Goal: Information Seeking & Learning: Check status

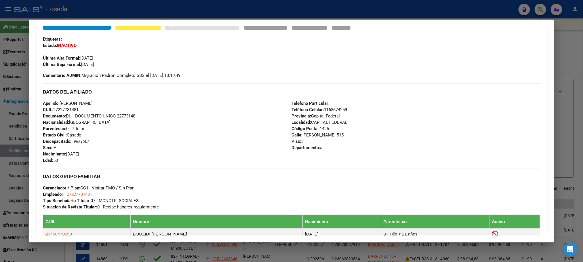
scroll to position [130, 0]
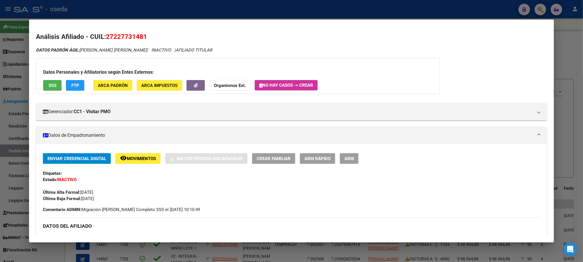
scroll to position [130, 0]
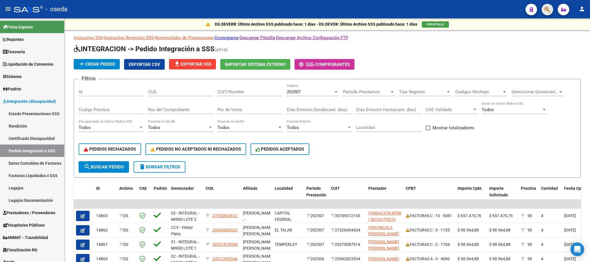
click at [544, 10] on button "button" at bounding box center [548, 10] width 12 height 12
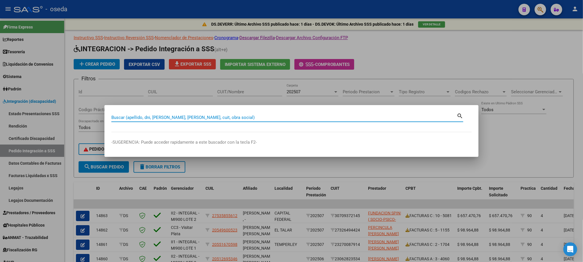
paste input "36562059"
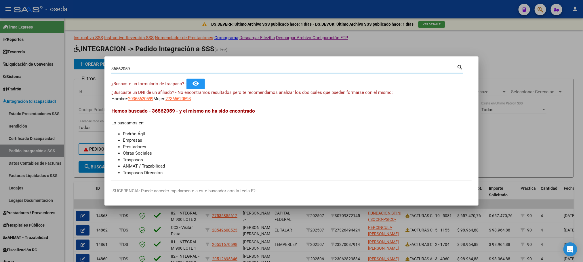
drag, startPoint x: 142, startPoint y: 68, endPoint x: 18, endPoint y: 77, distance: 123.6
click at [18, 77] on div "36562059 Buscar (apellido, dni, cuil, nro traspaso, cuit, obra social) search ¿…" at bounding box center [291, 131] width 583 height 262
paste input "1"
type input "36561059"
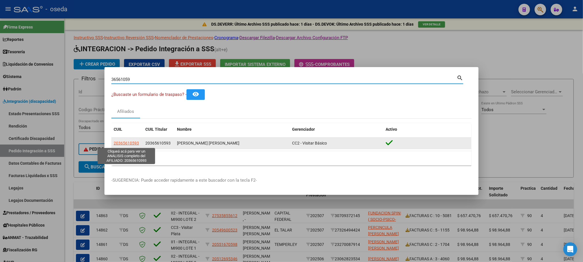
click at [121, 143] on span "20365610593" at bounding box center [126, 143] width 25 height 5
type textarea "20365610593"
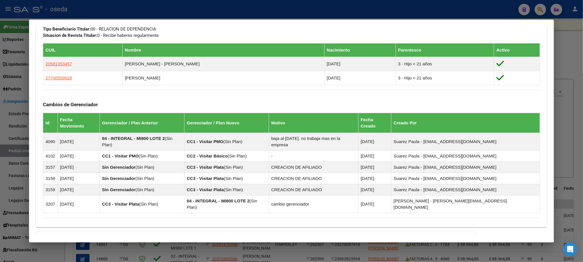
scroll to position [346, 0]
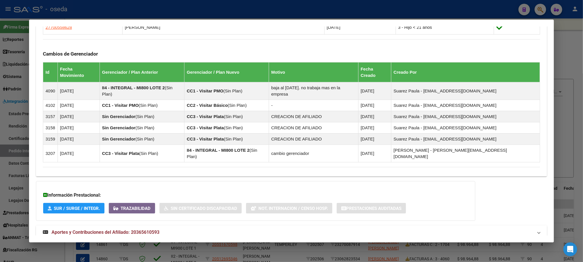
click at [131, 230] on span "Aportes y Contribuciones del Afiliado: 20365610593" at bounding box center [106, 232] width 108 height 5
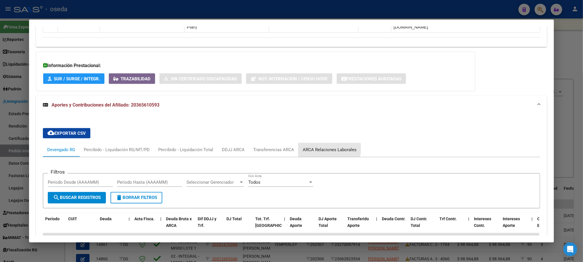
click at [324, 147] on div "ARCA Relaciones Laborales" at bounding box center [330, 150] width 54 height 6
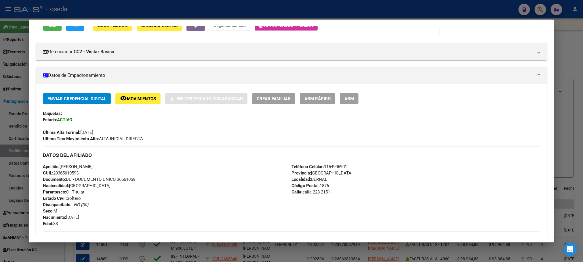
scroll to position [0, 0]
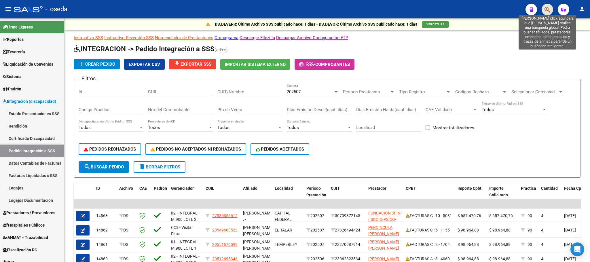
click at [548, 10] on icon "button" at bounding box center [548, 9] width 6 height 7
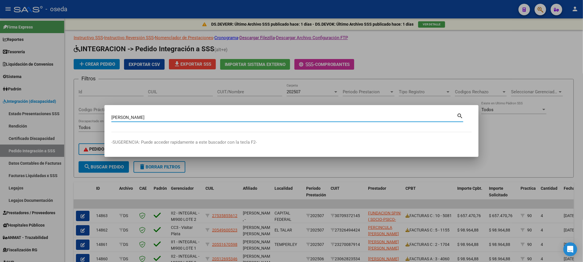
type input "LUCIANI"
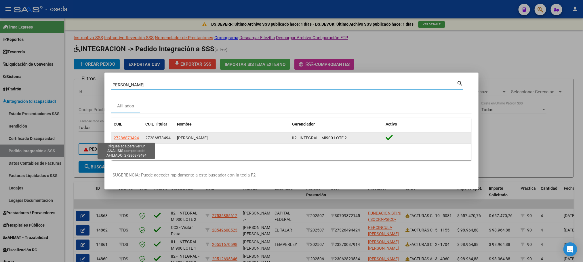
click at [121, 139] on span "27286873494" at bounding box center [126, 138] width 25 height 5
type textarea "27286873494"
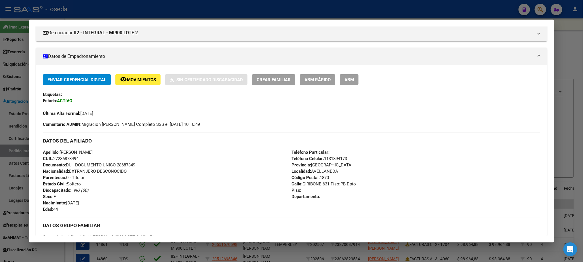
scroll to position [86, 0]
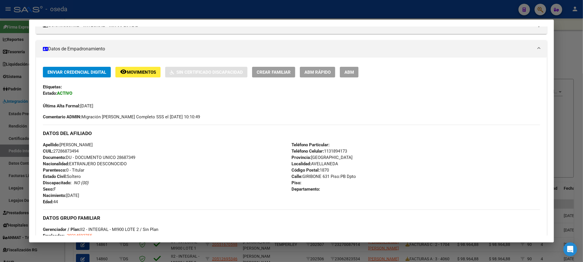
click at [314, 74] on span "ABM Rápido" at bounding box center [318, 72] width 26 height 5
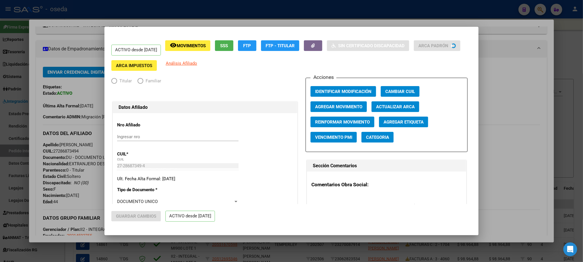
radio input "true"
type input "20-21459275-5"
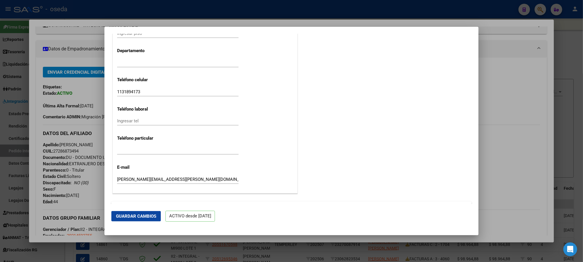
scroll to position [696, 0]
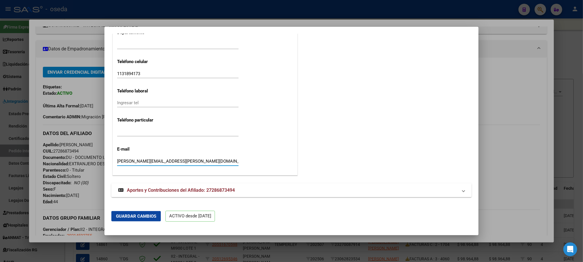
drag, startPoint x: 189, startPoint y: 162, endPoint x: 3, endPoint y: 151, distance: 186.9
click at [3, 151] on div "LUCIANI Buscar (apellido, dni, cuil, nro traspaso, cuit, obra social) search Af…" at bounding box center [291, 131] width 583 height 262
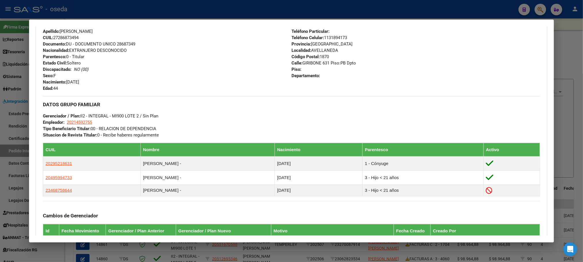
scroll to position [216, 0]
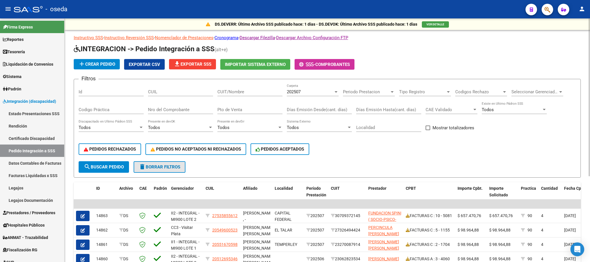
click at [149, 164] on span "delete Borrar Filtros" at bounding box center [159, 166] width 41 height 5
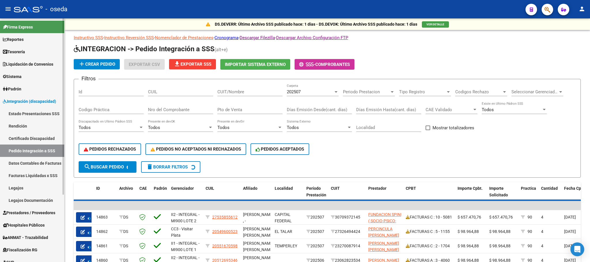
click at [25, 111] on link "Estado Presentaciones SSS" at bounding box center [32, 113] width 64 height 12
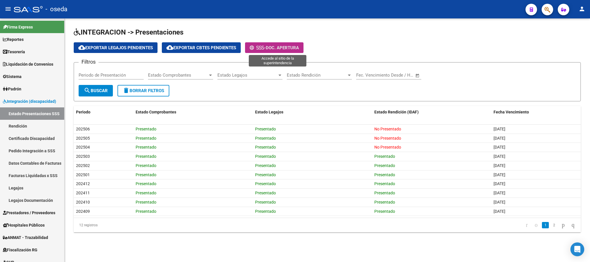
click at [289, 45] on span "Doc. Apertura" at bounding box center [282, 47] width 33 height 5
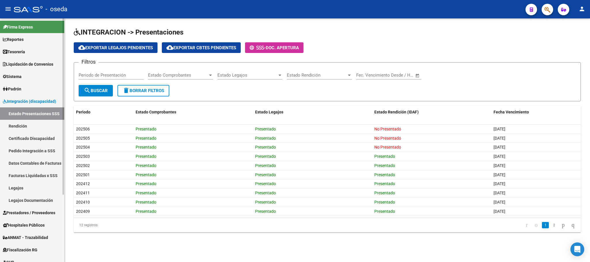
click at [9, 102] on span "Integración (discapacidad)" at bounding box center [29, 101] width 53 height 6
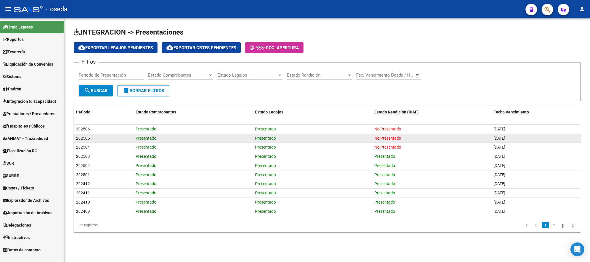
click at [264, 135] on div "Presentado" at bounding box center [312, 138] width 115 height 7
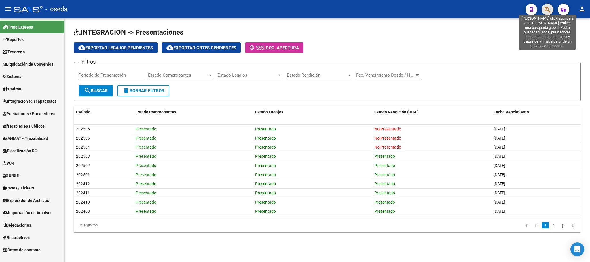
click at [547, 11] on icon "button" at bounding box center [548, 9] width 6 height 7
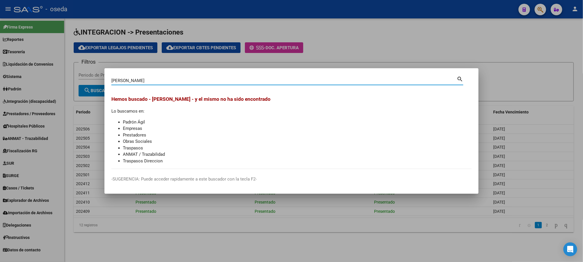
type input "GERVASI"
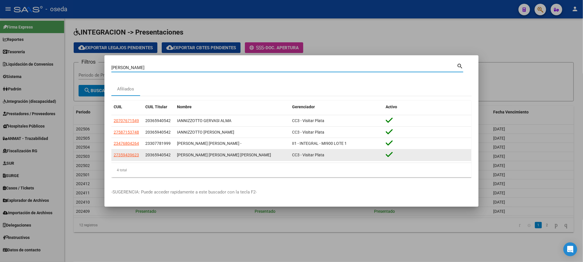
click at [131, 156] on span "27359439623" at bounding box center [126, 155] width 25 height 5
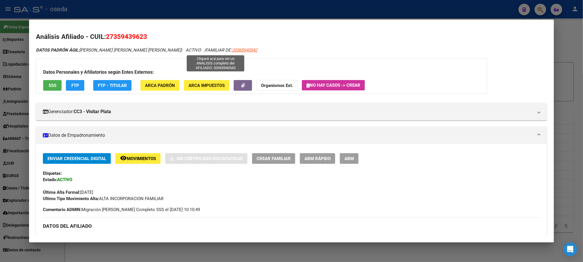
click at [232, 50] on span "20365940542" at bounding box center [244, 50] width 25 height 5
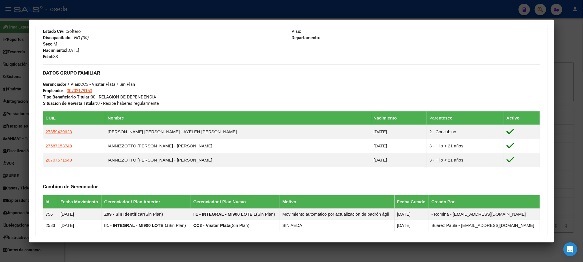
scroll to position [326, 0]
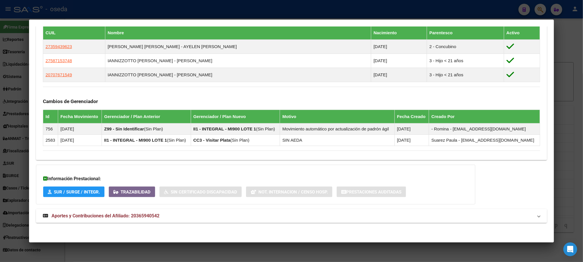
click at [126, 214] on span "Aportes y Contribuciones del Afiliado: 20365940542" at bounding box center [106, 215] width 108 height 5
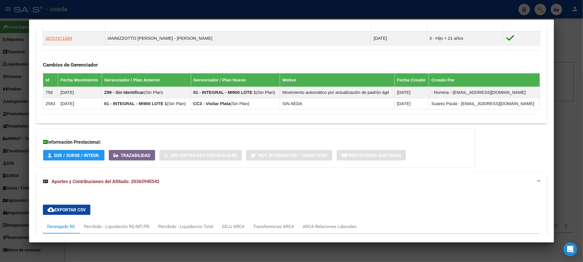
scroll to position [471, 0]
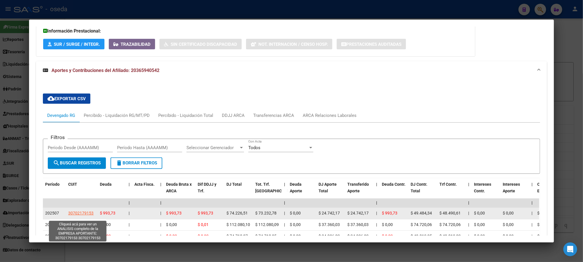
click at [85, 216] on span "30702179153" at bounding box center [80, 213] width 25 height 5
type textarea "30702179153"
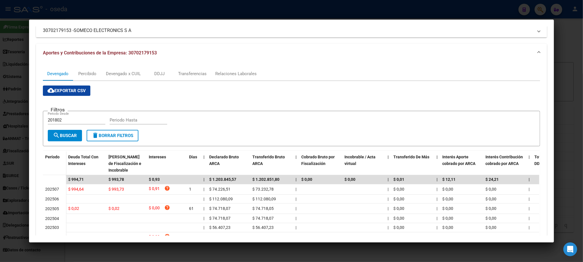
scroll to position [122, 0]
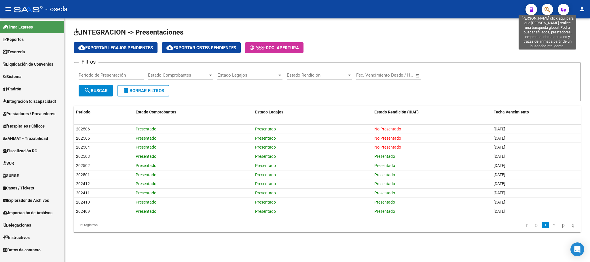
click at [547, 10] on icon "button" at bounding box center [548, 9] width 6 height 7
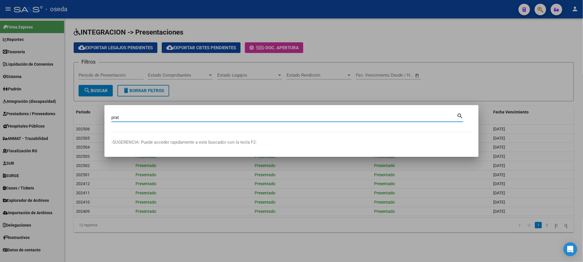
type input "prat"
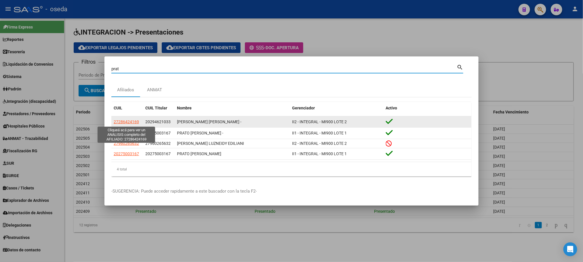
click at [117, 123] on span "27286424169" at bounding box center [126, 122] width 25 height 5
type textarea "27286424169"
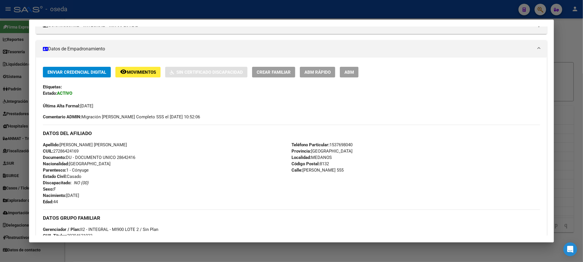
scroll to position [0, 0]
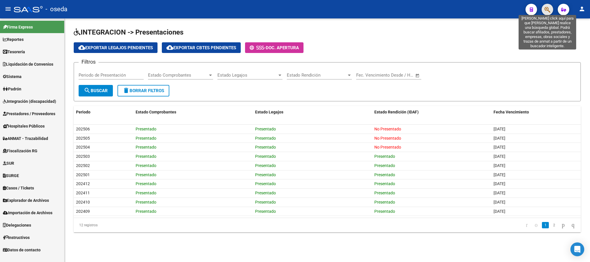
click at [549, 6] on icon "button" at bounding box center [548, 9] width 6 height 7
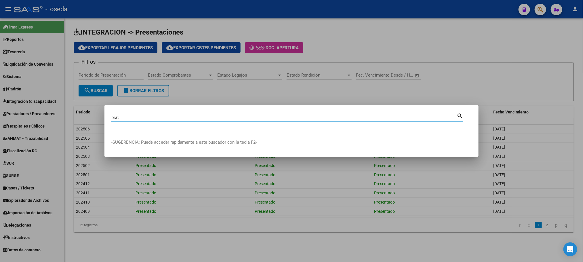
type input "prat"
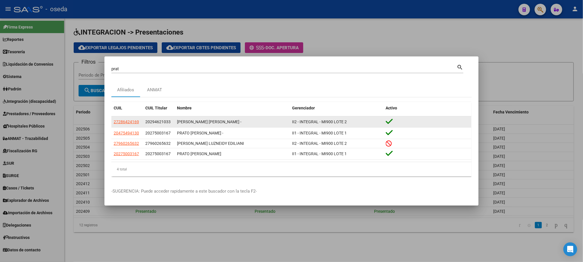
click at [123, 119] on app-link-go-to "27286424169" at bounding box center [126, 122] width 25 height 7
click at [124, 120] on span "27286424169" at bounding box center [126, 122] width 25 height 5
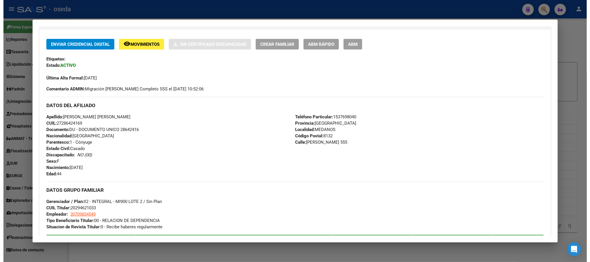
scroll to position [130, 0]
